Goal: Task Accomplishment & Management: Complete application form

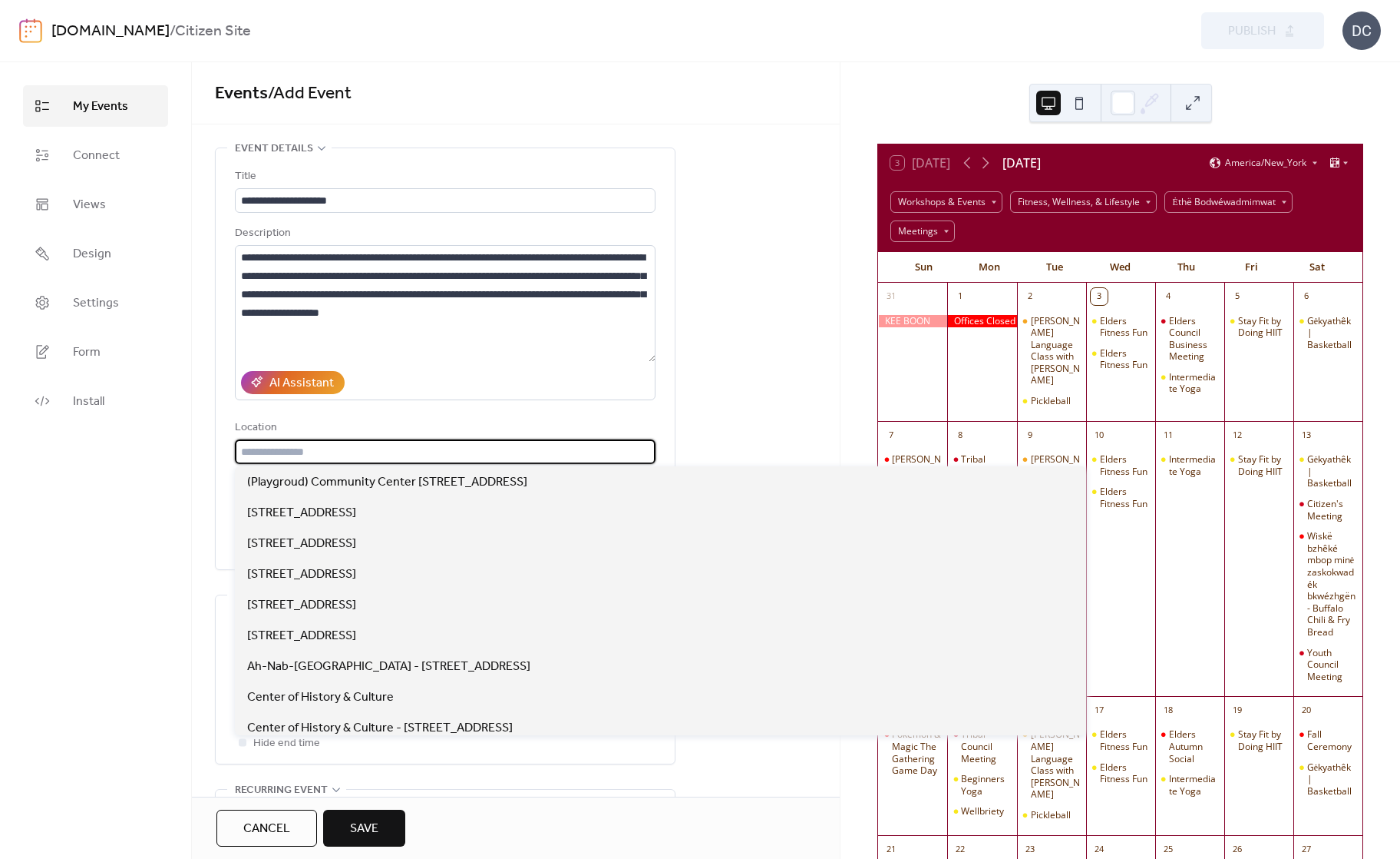
click at [420, 456] on input "text" at bounding box center [445, 451] width 420 height 24
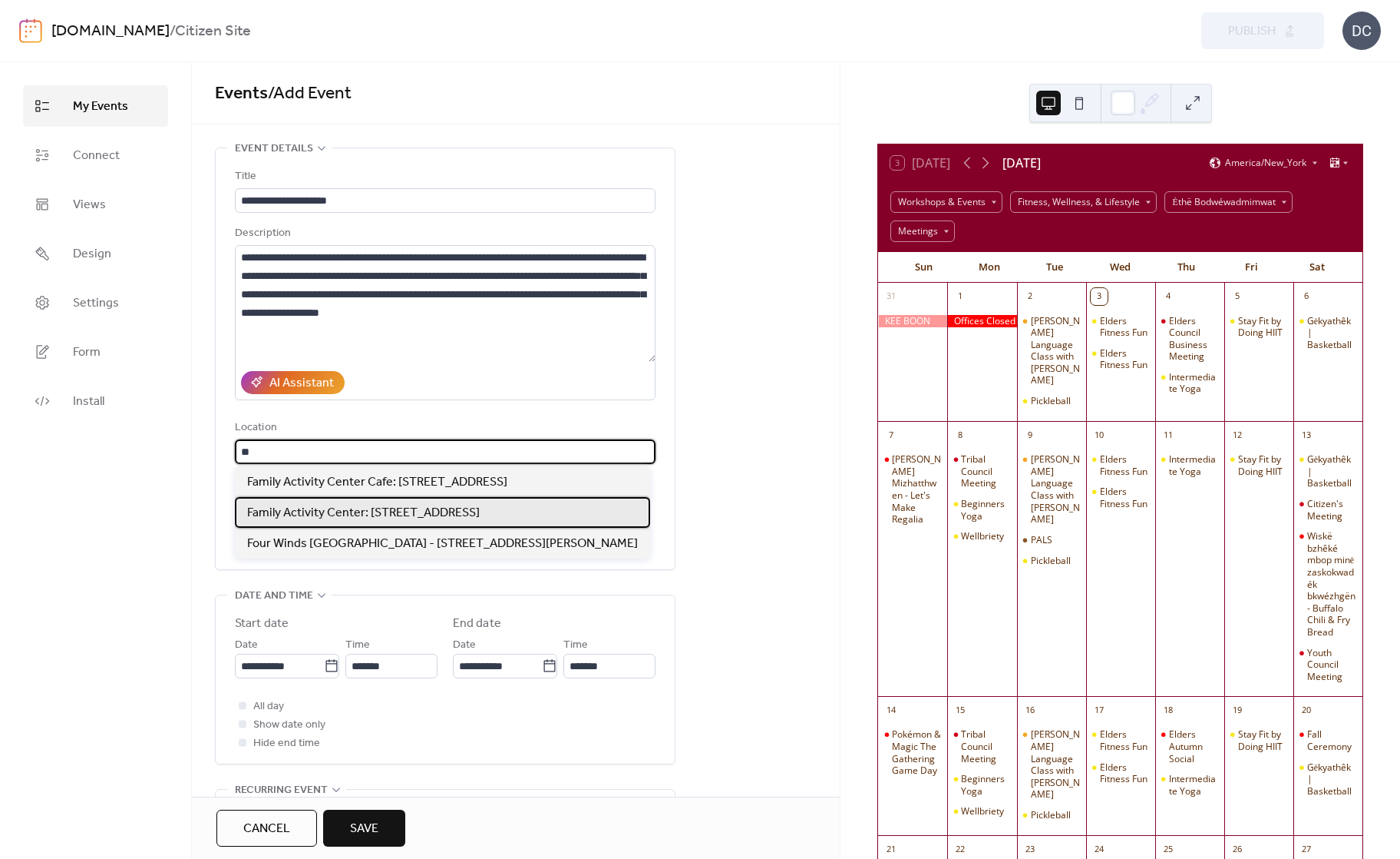
click at [399, 505] on span "Family Activity Center: [STREET_ADDRESS]" at bounding box center [363, 514] width 233 height 19
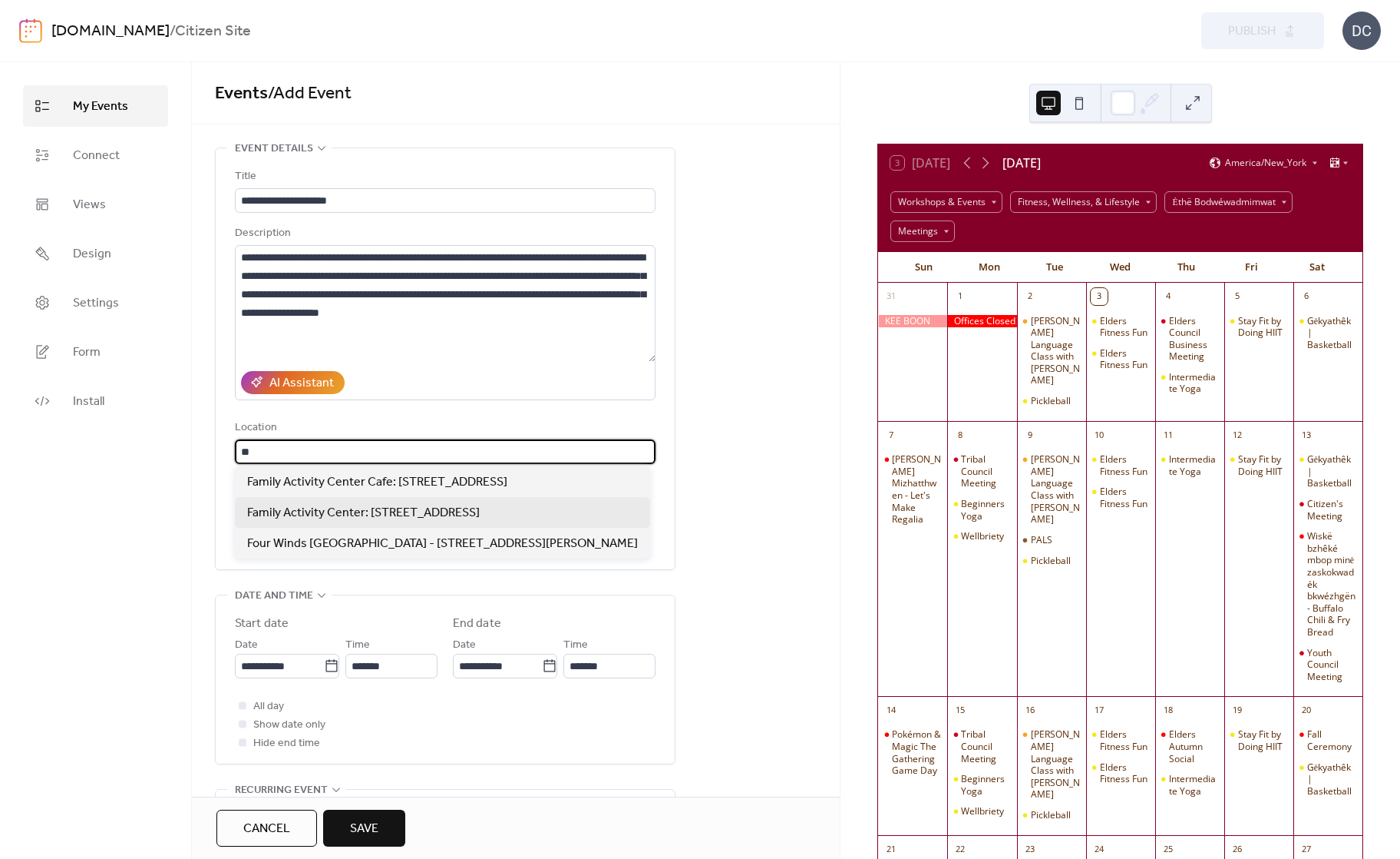
type input "**********"
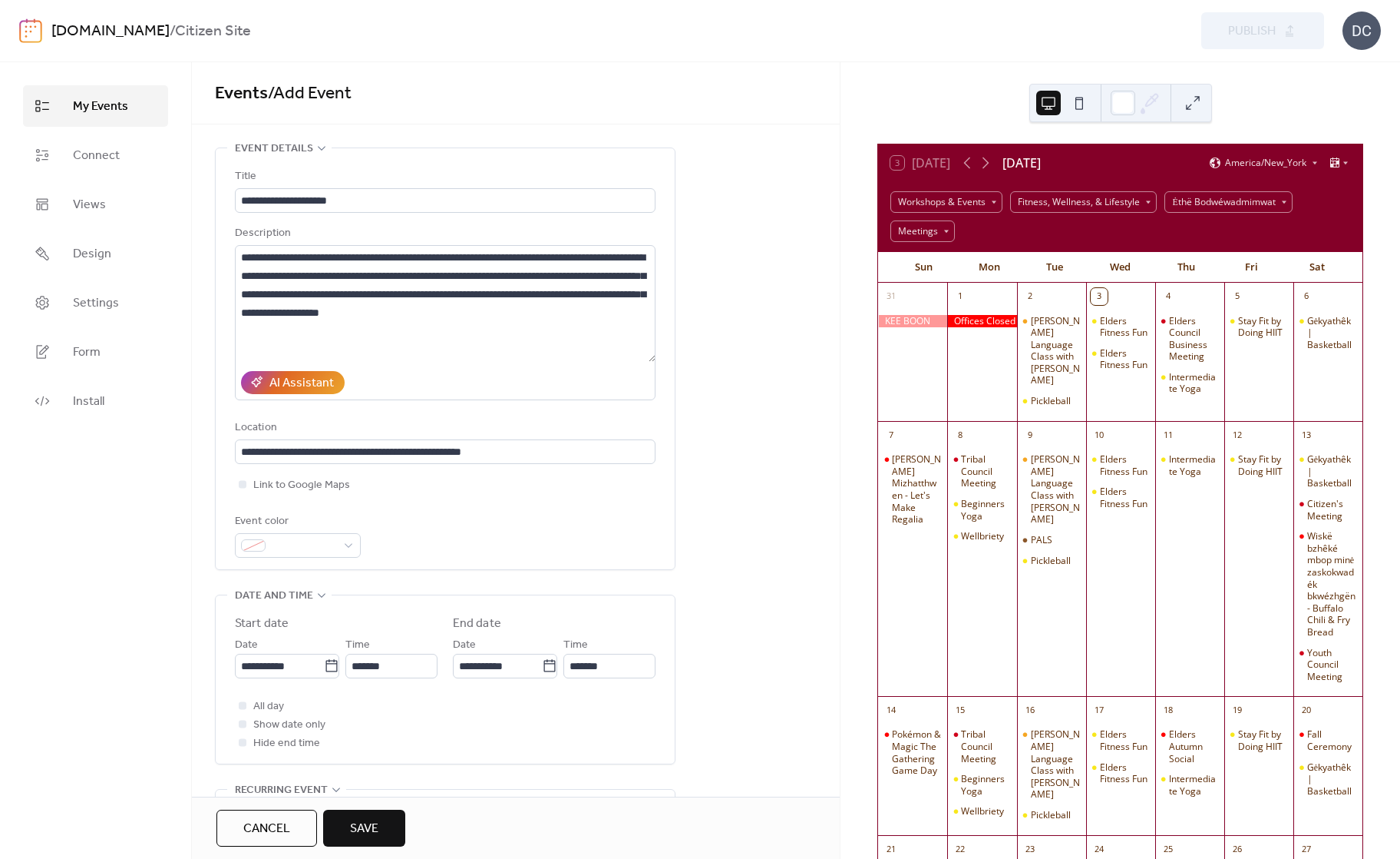
click at [361, 819] on span "Save" at bounding box center [364, 829] width 28 height 19
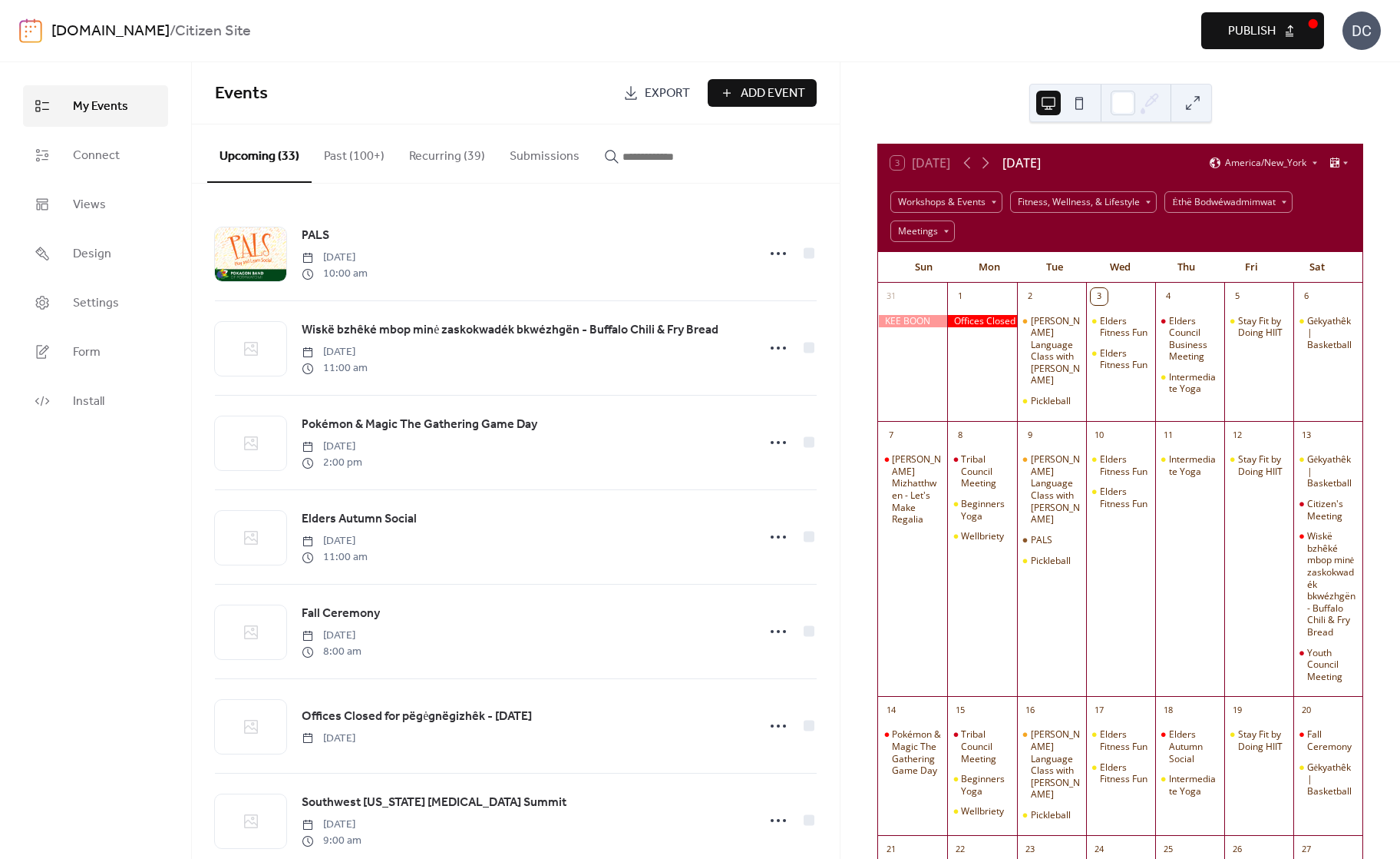
click at [1245, 4] on div "[DOMAIN_NAME] / Citizen Site Preview Publish DC" at bounding box center [700, 30] width 1362 height 62
click at [1241, 43] on button "Publish" at bounding box center [1262, 30] width 123 height 37
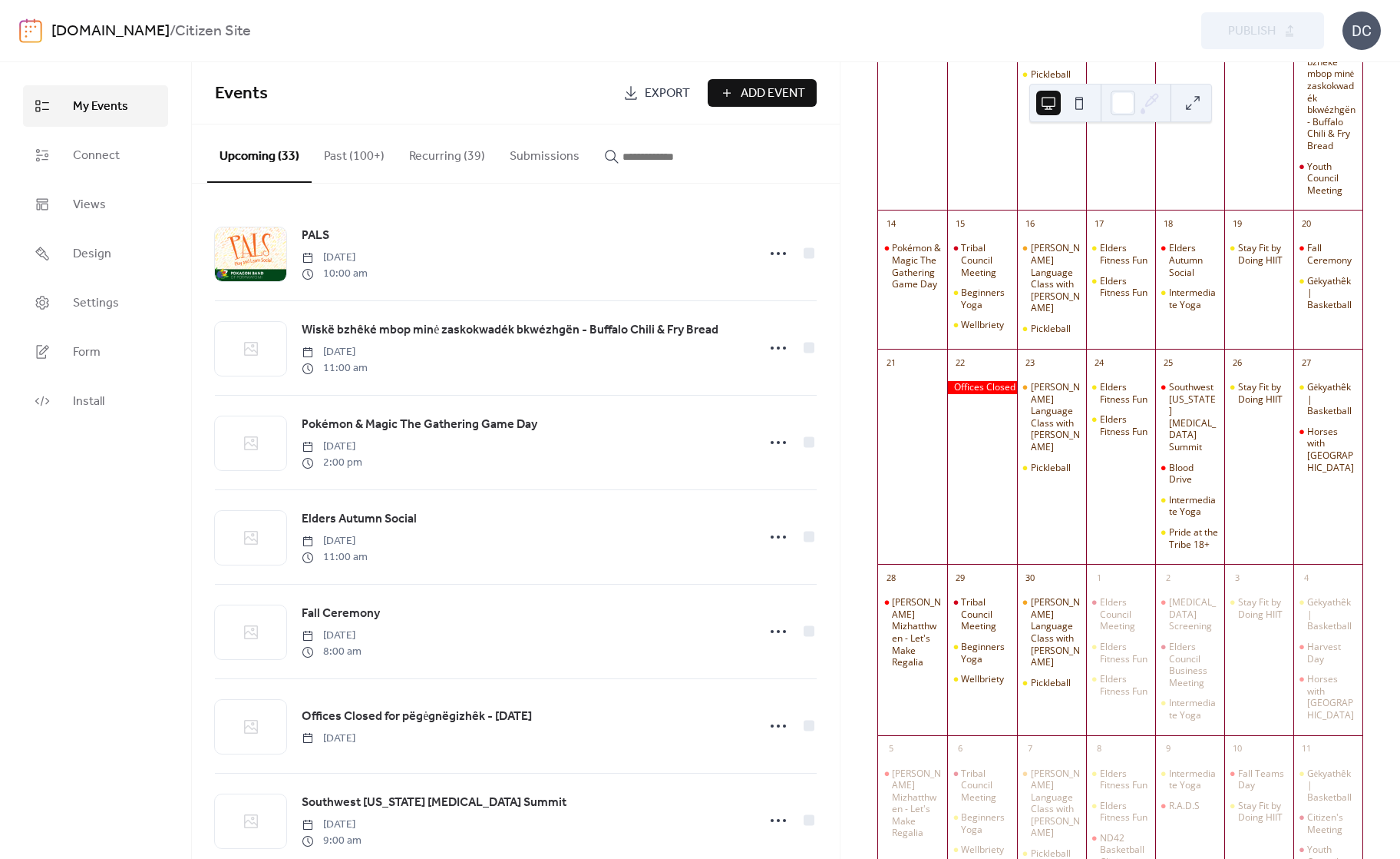
scroll to position [538, 0]
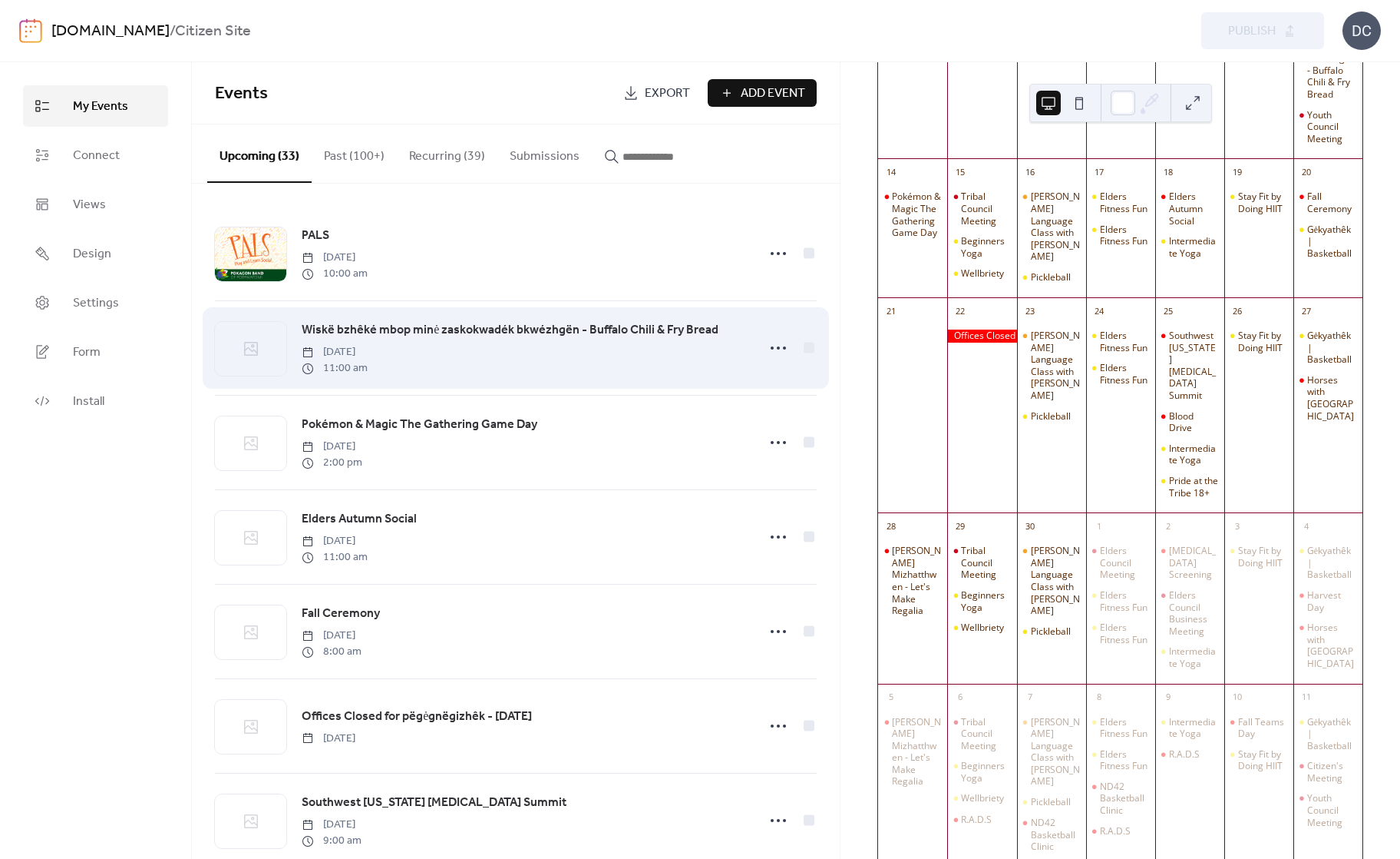
click at [580, 342] on div "Wiskë bzhêké mbop minė zaskokwadék bkwézhgën - Buffalo Chili & Fry Bread [DATE]…" at bounding box center [524, 348] width 446 height 55
click at [573, 321] on span "Wiskë bzhêké mbop minė zaskokwadék bkwézhgën - Buffalo Chili & Fry Bread" at bounding box center [510, 331] width 417 height 19
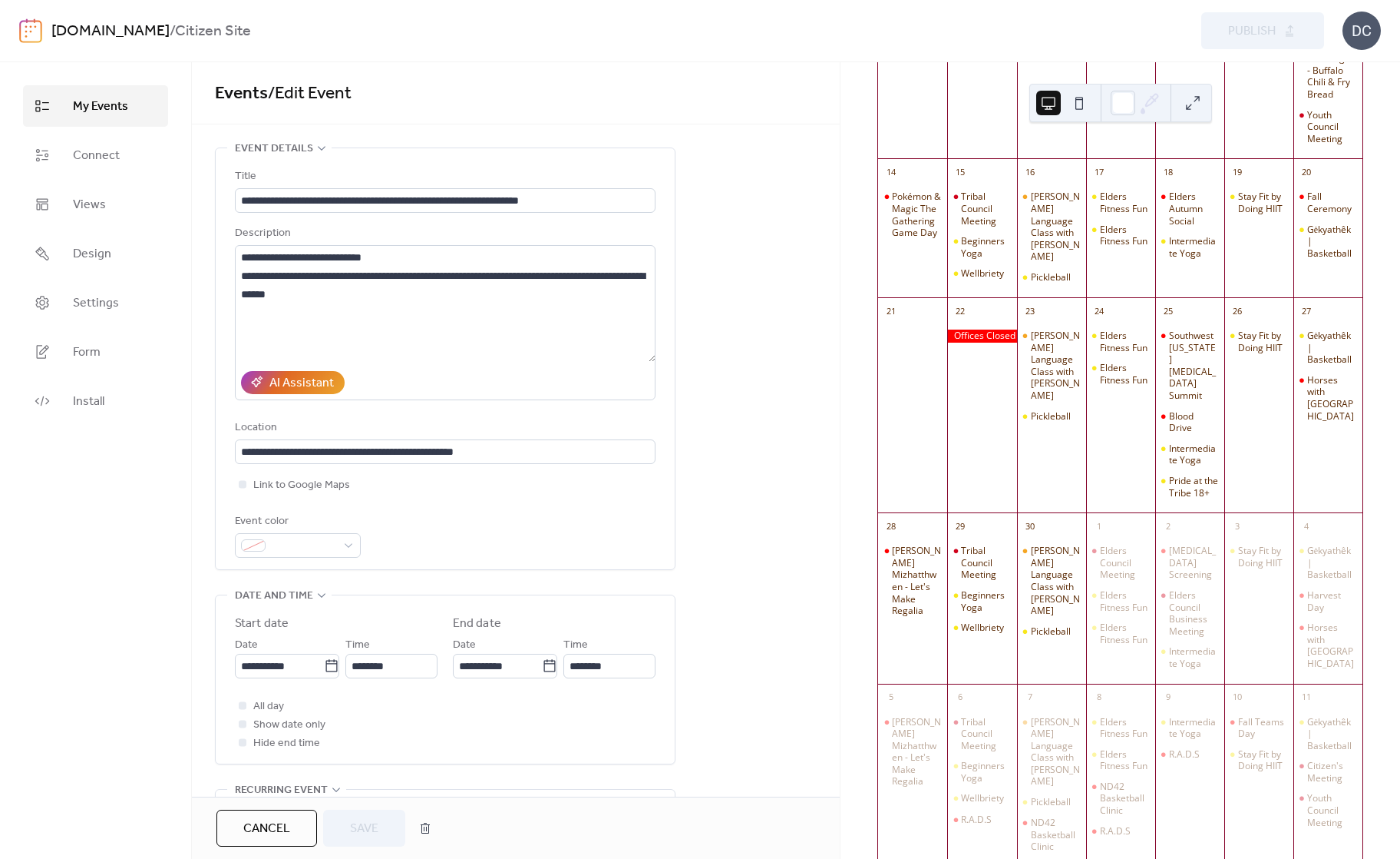
click at [920, 28] on div "Preview Publish" at bounding box center [1027, 30] width 594 height 37
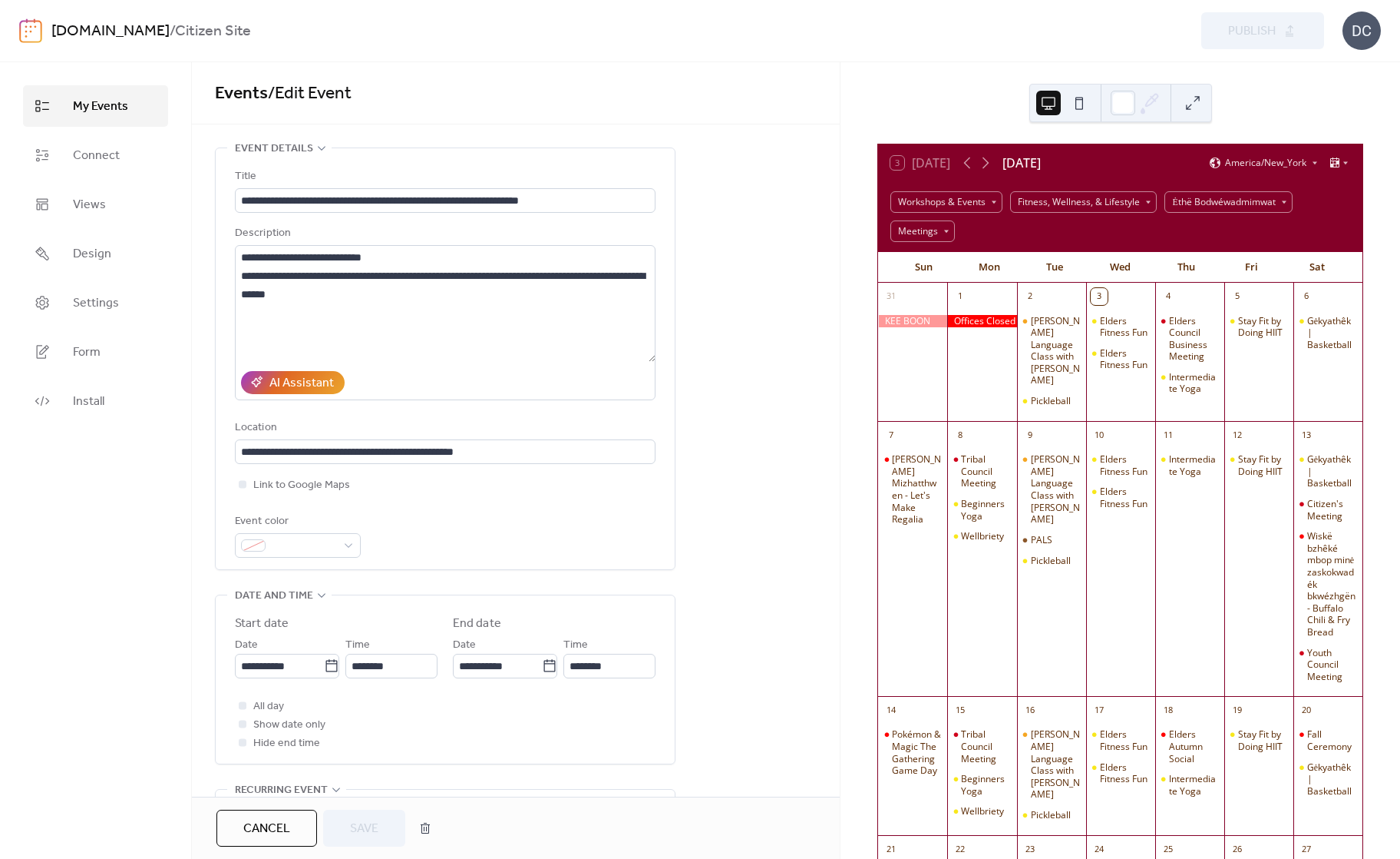
click at [955, 84] on div "3 [DATE] [DATE] America/New_York Workshops & Events Fitness, Wellness, & Lifest…" at bounding box center [1120, 460] width 559 height 796
click at [71, 650] on div "My Events Connect Views Design Settings Form Install" at bounding box center [96, 460] width 192 height 796
